Goal: Browse casually

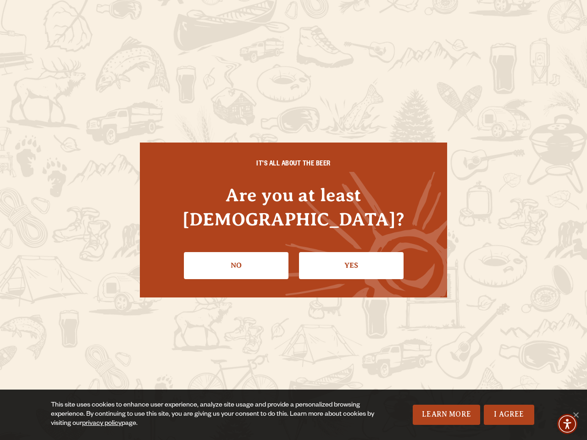
click at [293, 220] on div "IT'S ALL ABOUT THE BEER Are you at least [DEMOGRAPHIC_DATA]? No Yes" at bounding box center [293, 220] width 307 height 154
click at [567, 424] on img "Accessibility Menu" at bounding box center [567, 424] width 20 height 20
